Goal: Task Accomplishment & Management: Complete application form

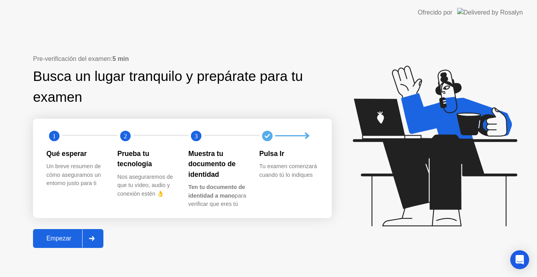
click at [52, 237] on div "Empezar" at bounding box center [58, 238] width 47 height 7
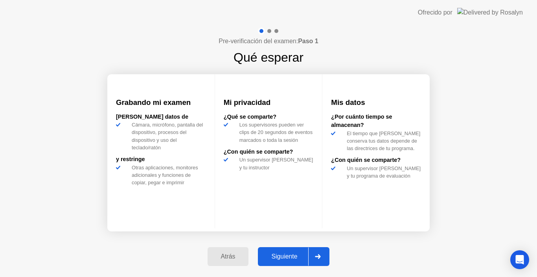
click at [289, 264] on button "Siguiente" at bounding box center [294, 256] width 72 height 19
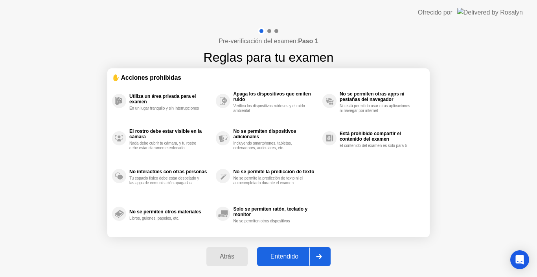
click at [294, 260] on div "Entendido" at bounding box center [285, 256] width 50 height 7
select select "Available cameras"
select select "Available speakers"
select select "Available microphones"
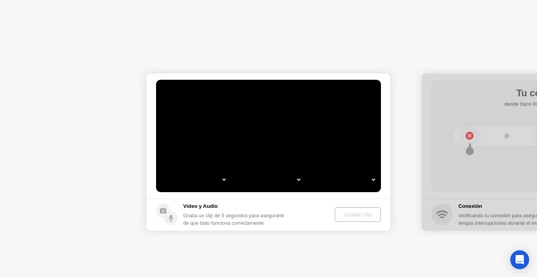
select select "*"
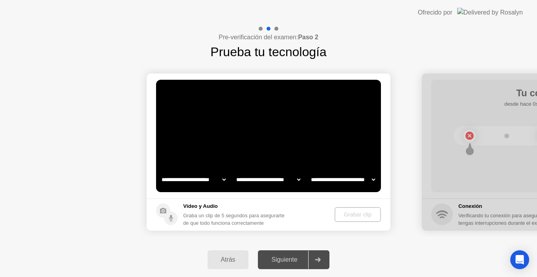
select select "**********"
select select "*******"
click at [355, 217] on div "Grabar clip" at bounding box center [358, 215] width 40 height 6
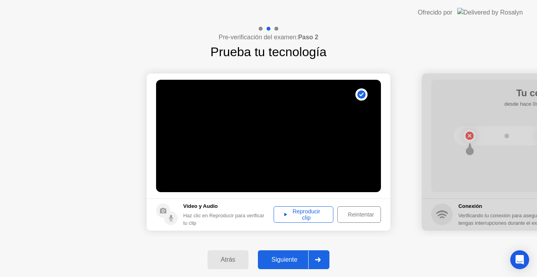
click at [304, 221] on div "Reproducir clip" at bounding box center [303, 214] width 54 height 13
click at [288, 258] on div "Siguiente" at bounding box center [284, 259] width 48 height 7
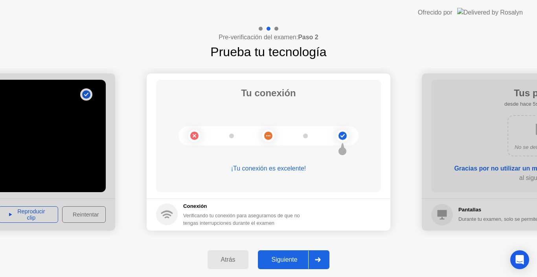
click at [287, 260] on div "Siguiente" at bounding box center [284, 259] width 48 height 7
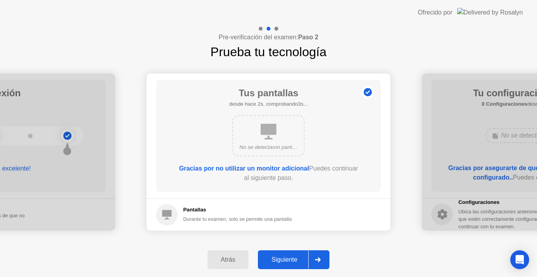
click at [287, 260] on div "Siguiente" at bounding box center [284, 259] width 48 height 7
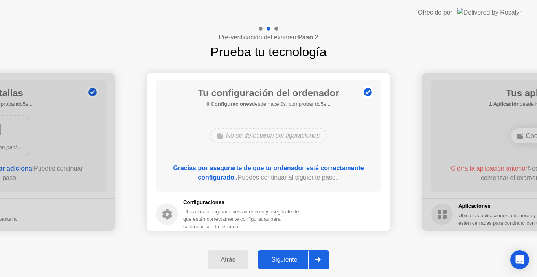
click at [288, 262] on div "Siguiente" at bounding box center [284, 259] width 48 height 7
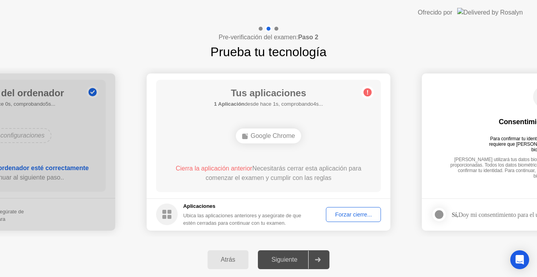
click at [357, 210] on button "Forzar cierre..." at bounding box center [353, 214] width 55 height 15
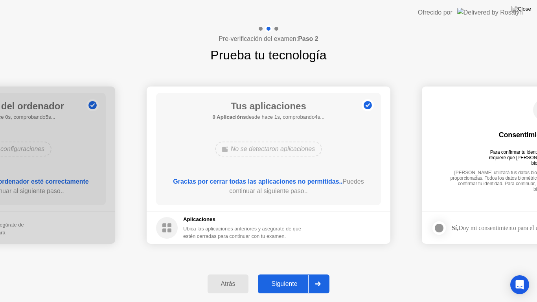
click at [283, 277] on div "Siguiente" at bounding box center [284, 283] width 48 height 7
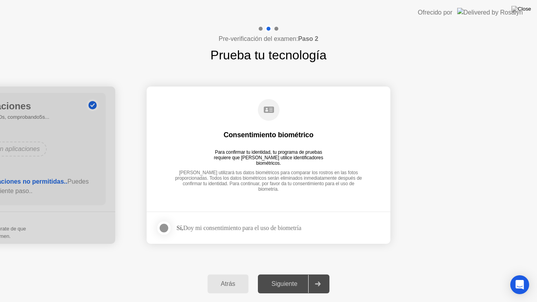
click at [169, 229] on div at bounding box center [163, 227] width 9 height 9
click at [276, 276] on button "Siguiente" at bounding box center [294, 284] width 72 height 19
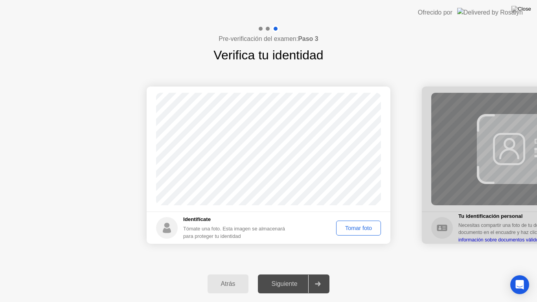
click at [357, 229] on div "Tomar foto" at bounding box center [358, 228] width 39 height 6
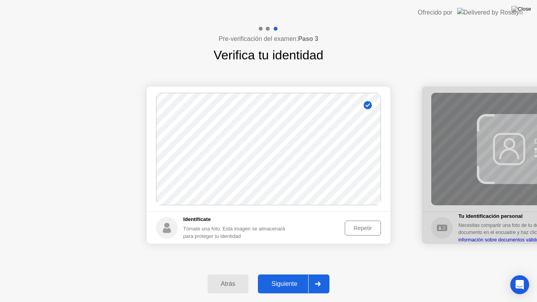
click at [291, 277] on button "Siguiente" at bounding box center [294, 284] width 72 height 19
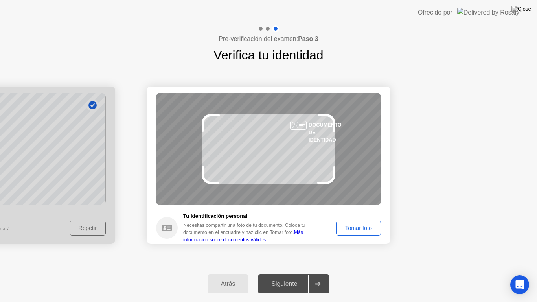
click at [347, 227] on div "Tomar foto" at bounding box center [358, 228] width 39 height 6
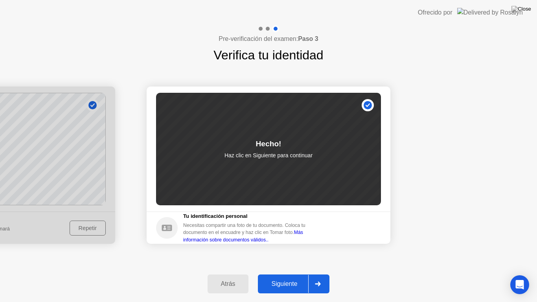
click at [297, 277] on div "Siguiente" at bounding box center [284, 283] width 48 height 7
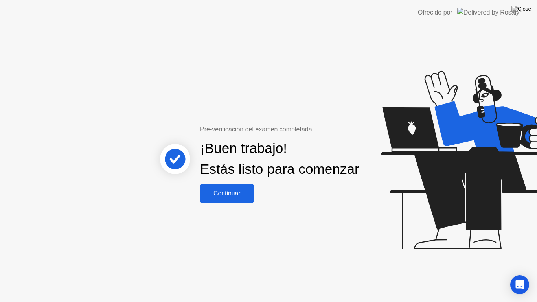
click at [239, 197] on div "Continuar" at bounding box center [227, 193] width 49 height 7
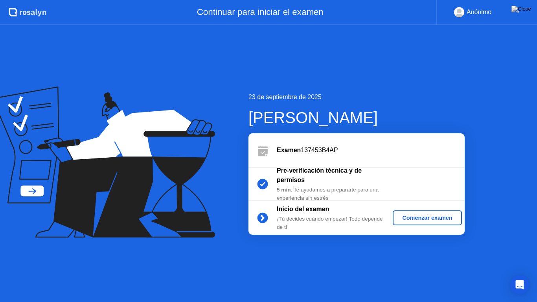
click at [425, 221] on div "Comenzar examen" at bounding box center [427, 218] width 63 height 6
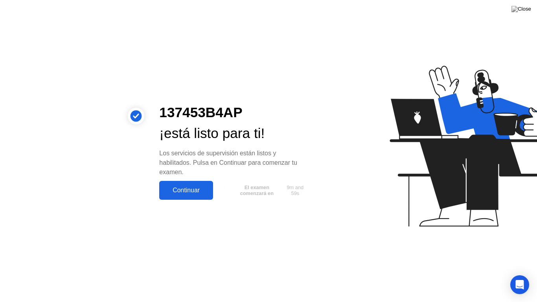
click at [197, 194] on div "Continuar" at bounding box center [186, 190] width 49 height 7
